Goal: Transaction & Acquisition: Purchase product/service

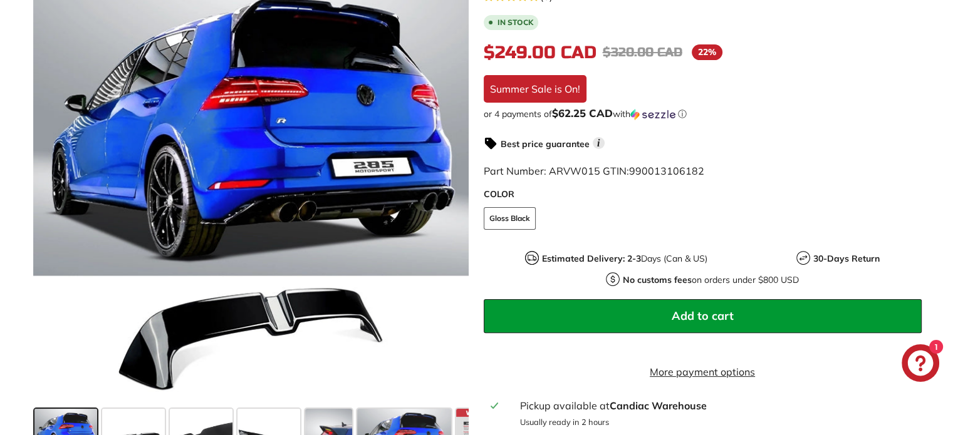
scroll to position [276, 0]
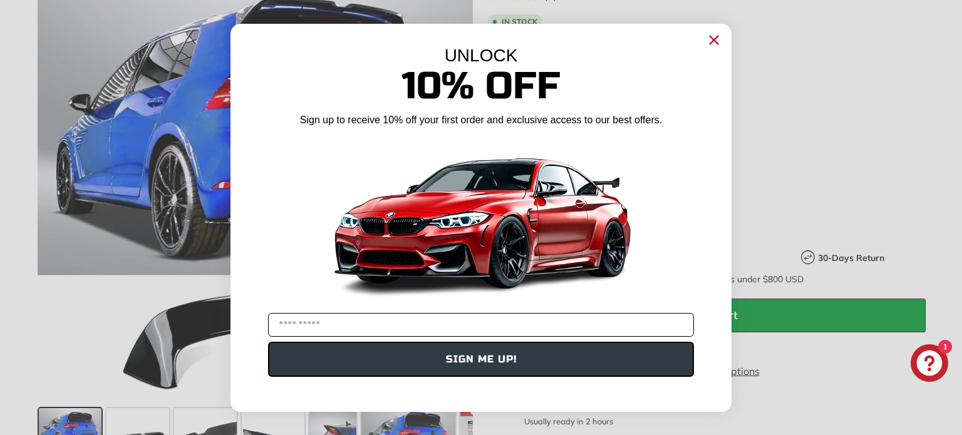
click at [462, 329] on input "YOUR EMAIL" at bounding box center [481, 325] width 426 height 24
type input "**********"
click at [460, 358] on button "SIGN ME UP!" at bounding box center [481, 359] width 426 height 35
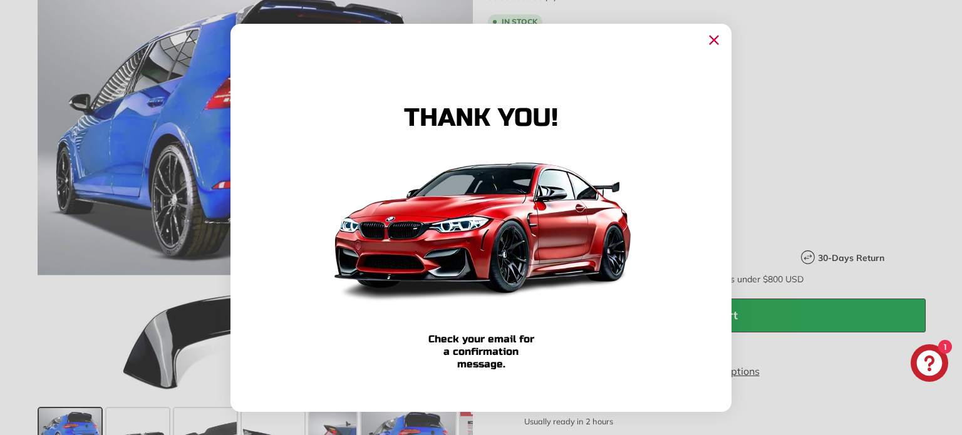
click at [712, 39] on icon "Close dialog" at bounding box center [714, 40] width 8 height 8
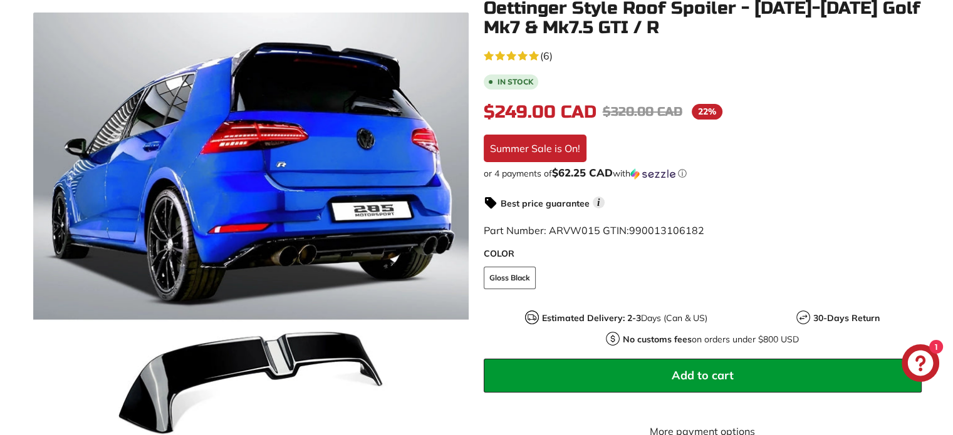
scroll to position [303, 0]
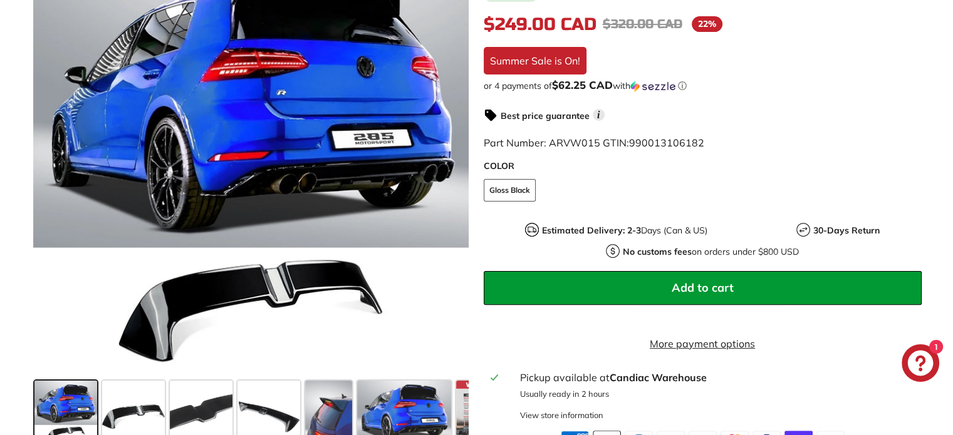
click at [707, 281] on span "Add to cart" at bounding box center [703, 288] width 62 height 14
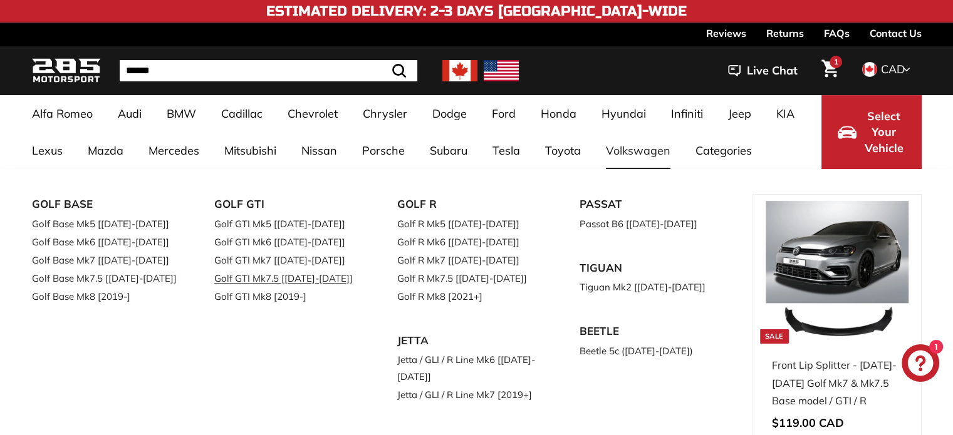
click at [314, 278] on link "Golf GTI Mk7.5 [[DATE]-[DATE]]" at bounding box center [288, 278] width 148 height 18
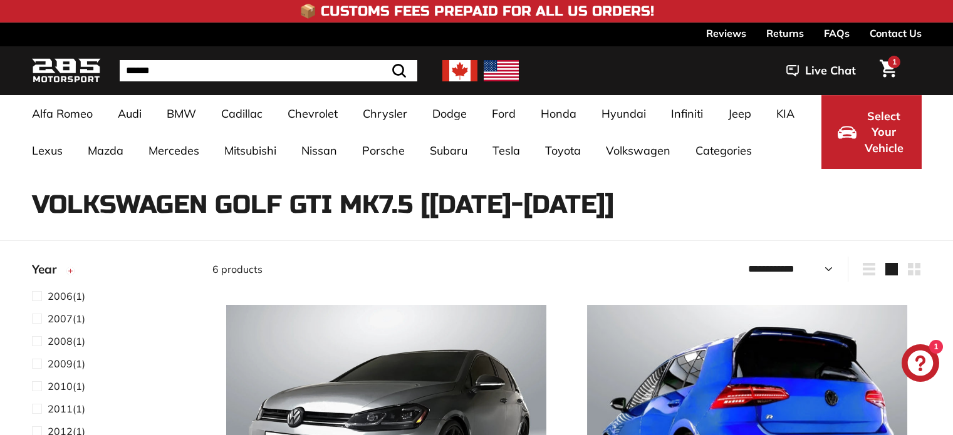
select select "**********"
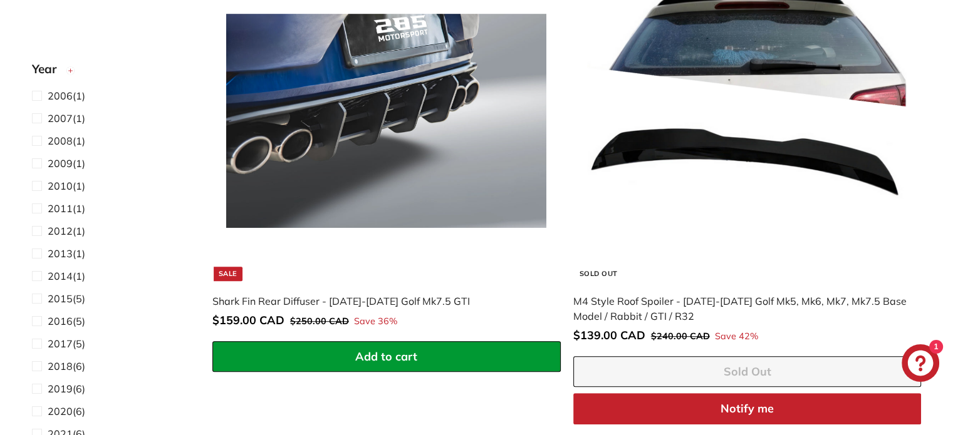
scroll to position [792, 0]
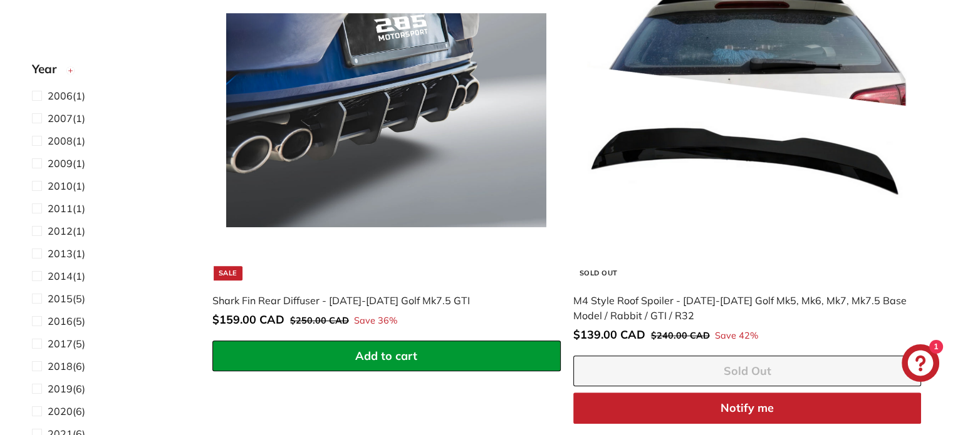
click at [381, 148] on img at bounding box center [386, 120] width 320 height 320
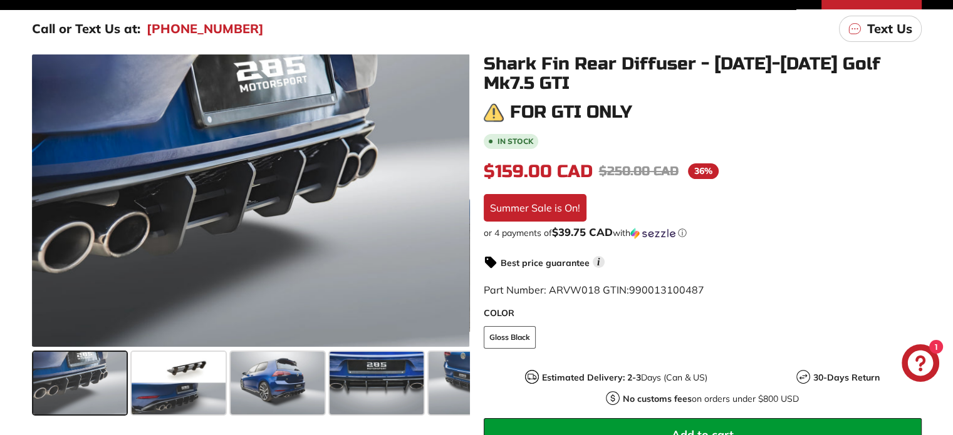
scroll to position [160, 0]
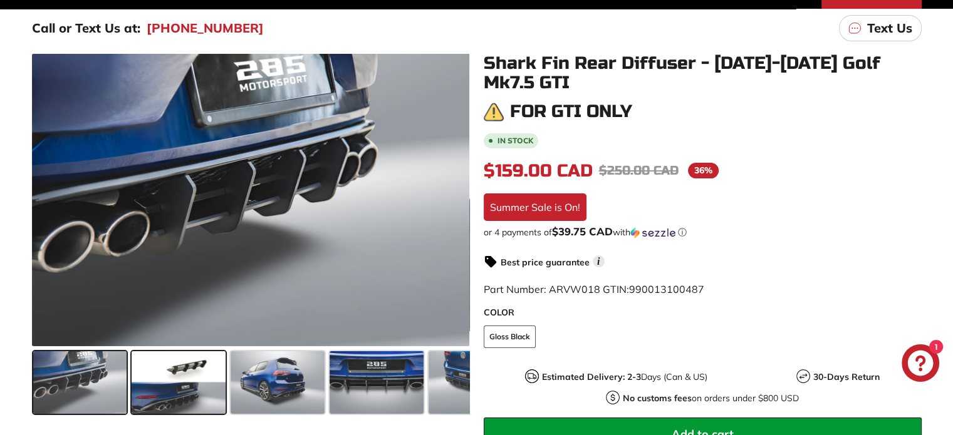
click at [175, 385] on span at bounding box center [179, 382] width 94 height 63
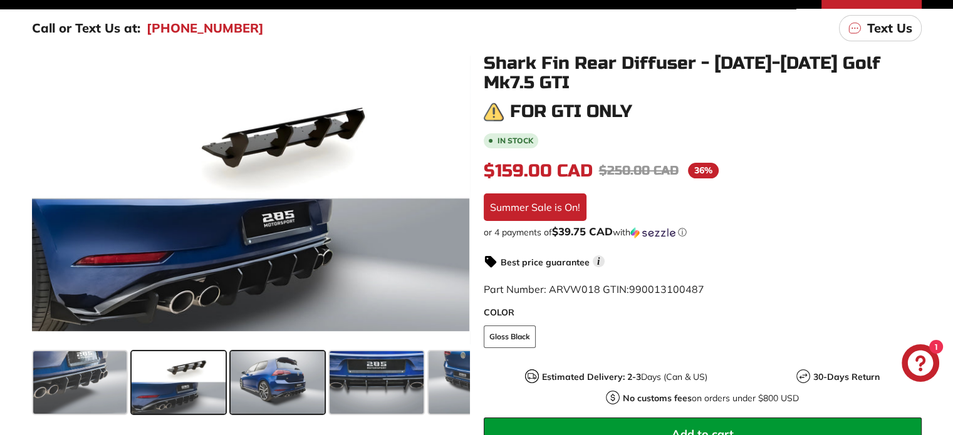
click at [293, 381] on span at bounding box center [278, 382] width 94 height 63
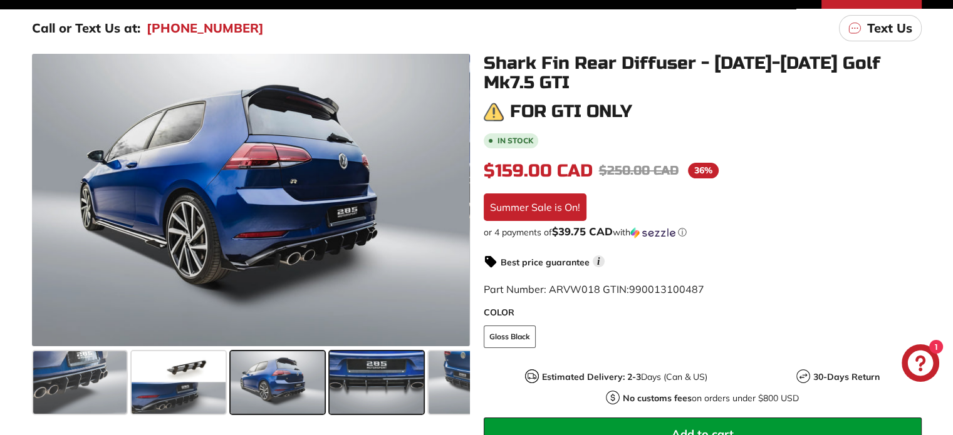
click at [382, 383] on span at bounding box center [376, 382] width 94 height 63
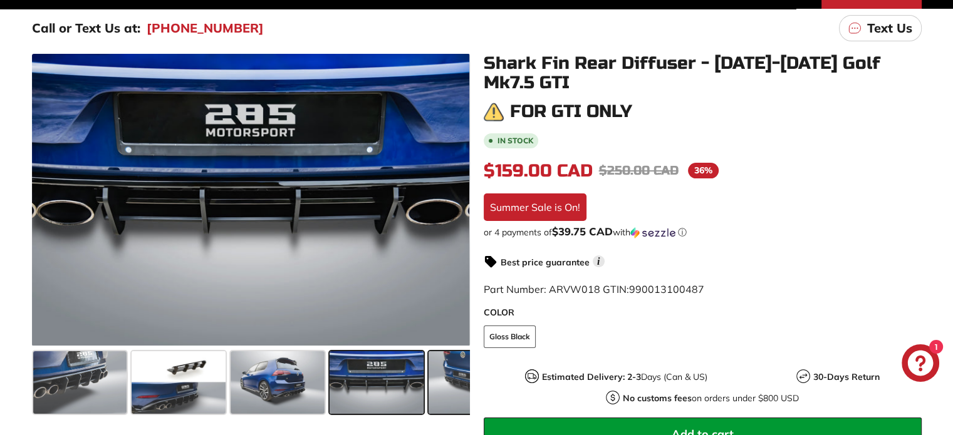
click at [447, 381] on span at bounding box center [475, 382] width 94 height 63
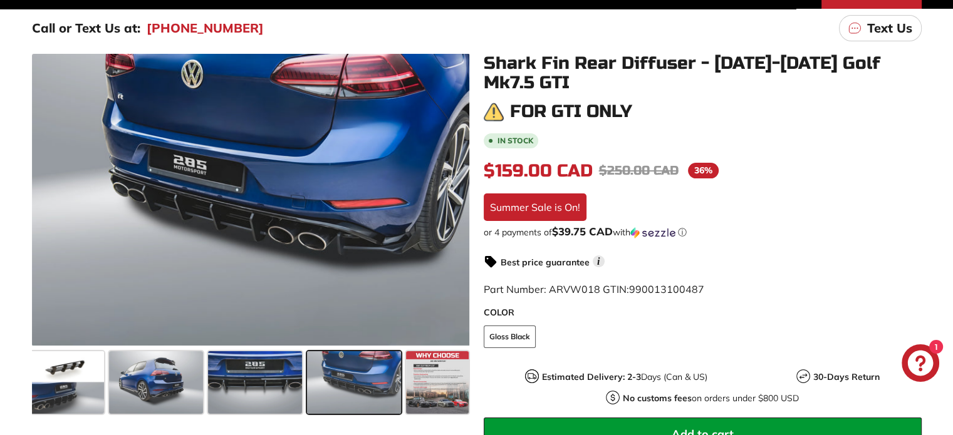
scroll to position [0, 123]
click at [447, 381] on span at bounding box center [436, 382] width 63 height 63
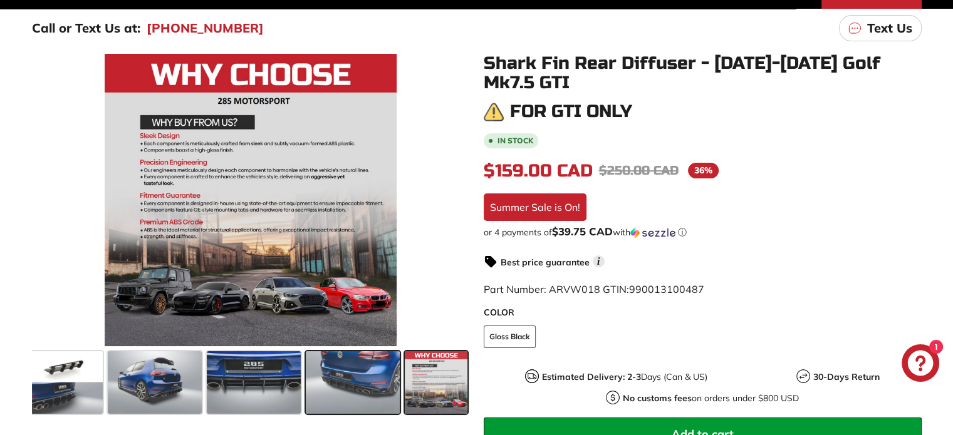
click at [447, 381] on span at bounding box center [436, 382] width 63 height 63
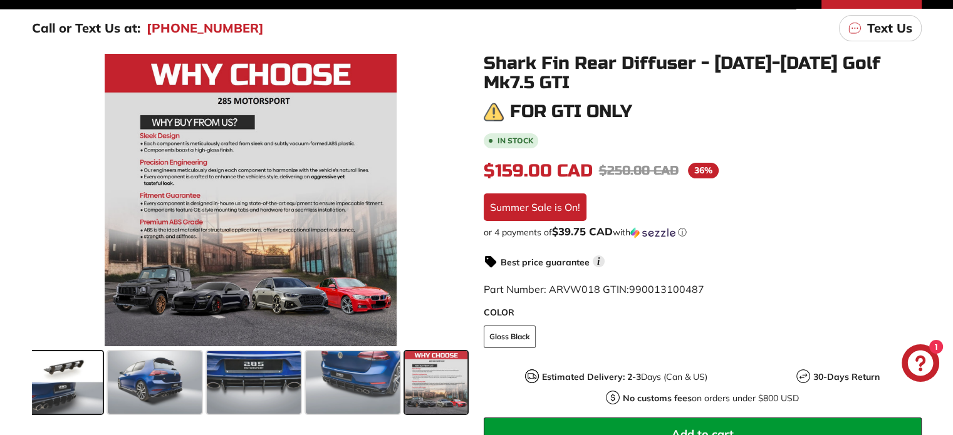
click at [81, 372] on span at bounding box center [56, 382] width 94 height 63
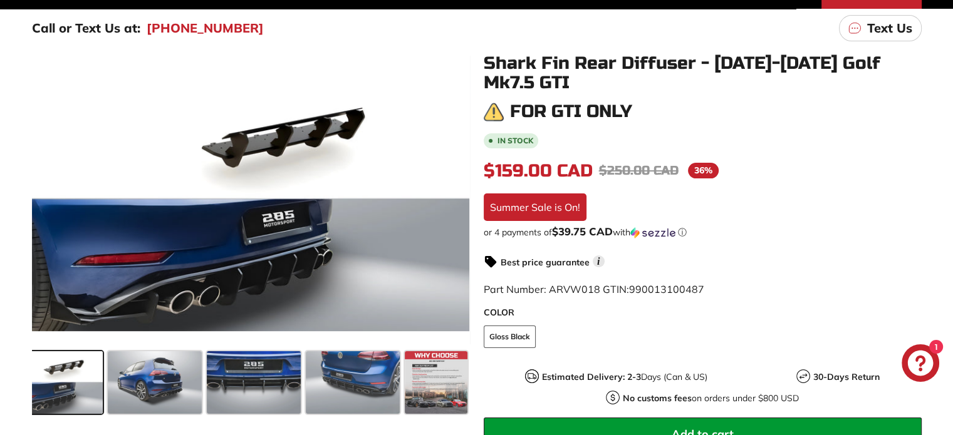
scroll to position [0, 1]
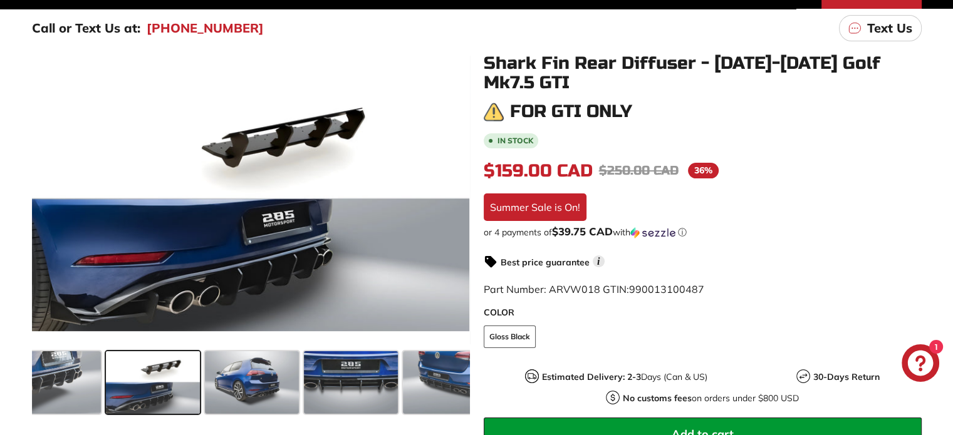
click at [81, 372] on div at bounding box center [251, 382] width 438 height 73
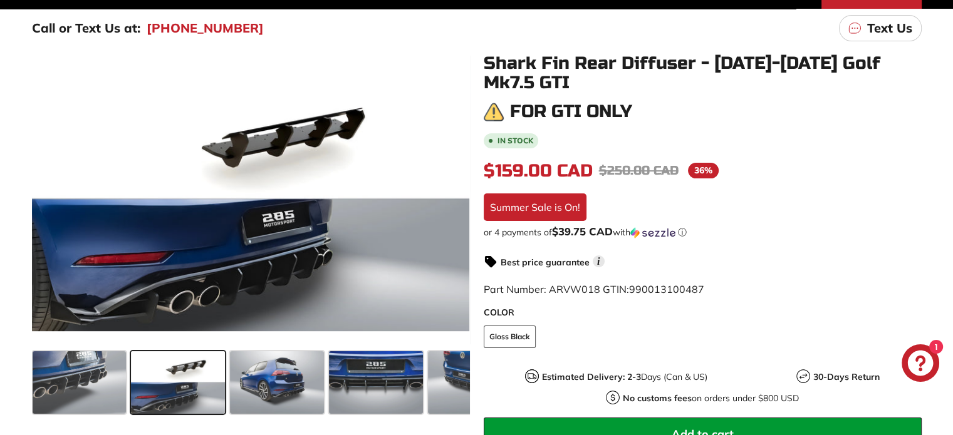
scroll to position [0, 0]
click at [281, 393] on span at bounding box center [278, 382] width 94 height 63
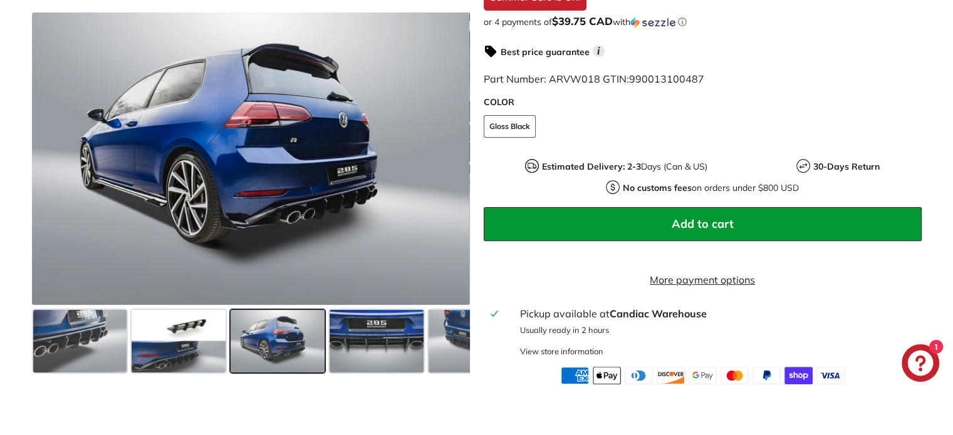
scroll to position [373, 0]
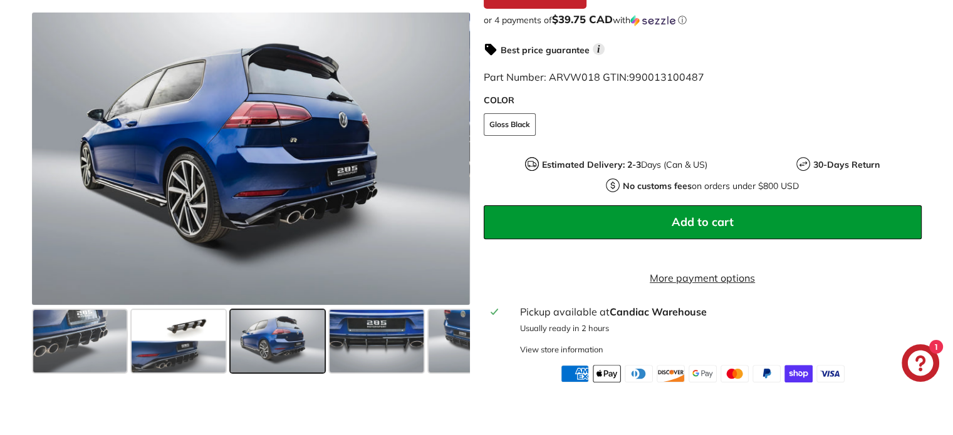
click at [738, 209] on button "Add to cart" at bounding box center [703, 222] width 438 height 34
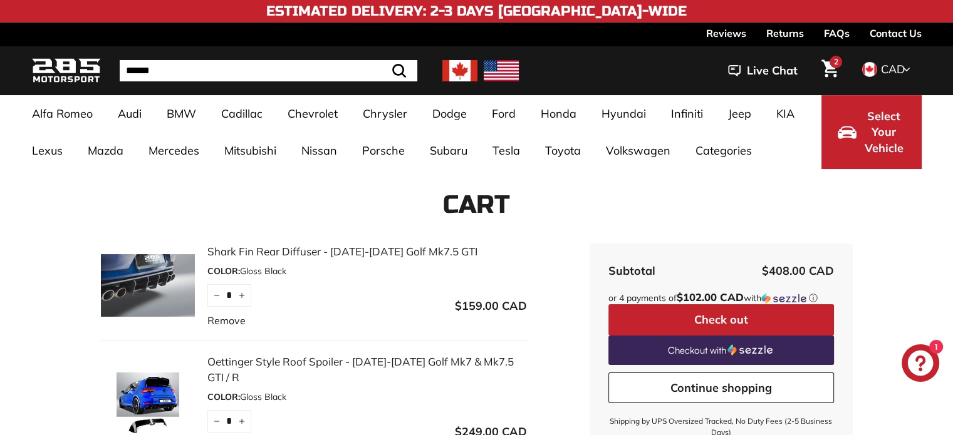
click at [834, 65] on span "2" at bounding box center [836, 61] width 4 height 9
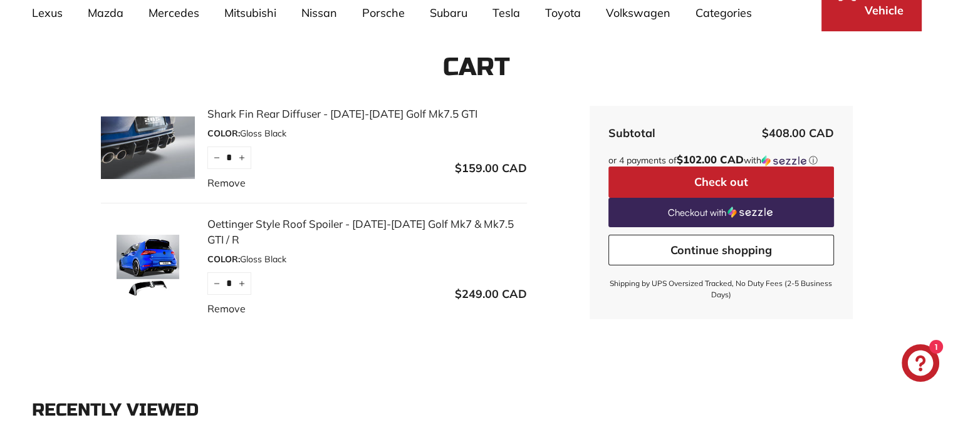
scroll to position [137, 0]
click at [725, 178] on button "Check out" at bounding box center [721, 182] width 226 height 31
